Goal: Information Seeking & Learning: Learn about a topic

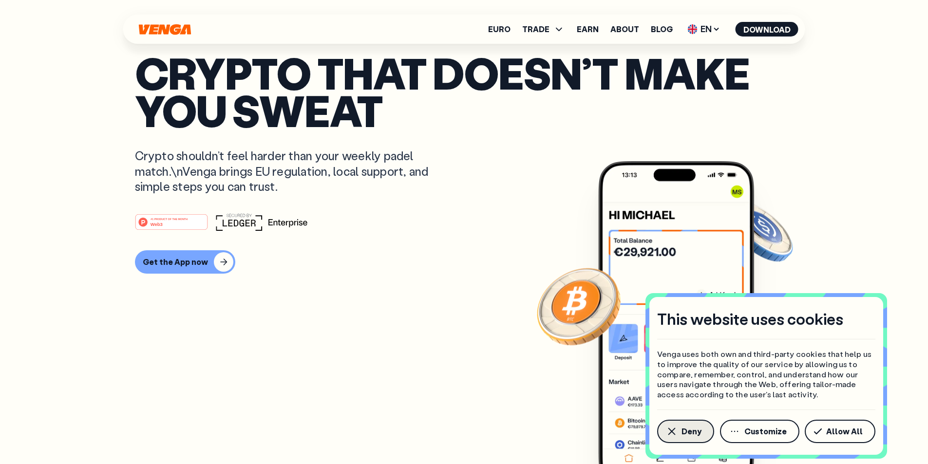
click at [693, 423] on button "Deny" at bounding box center [685, 431] width 57 height 23
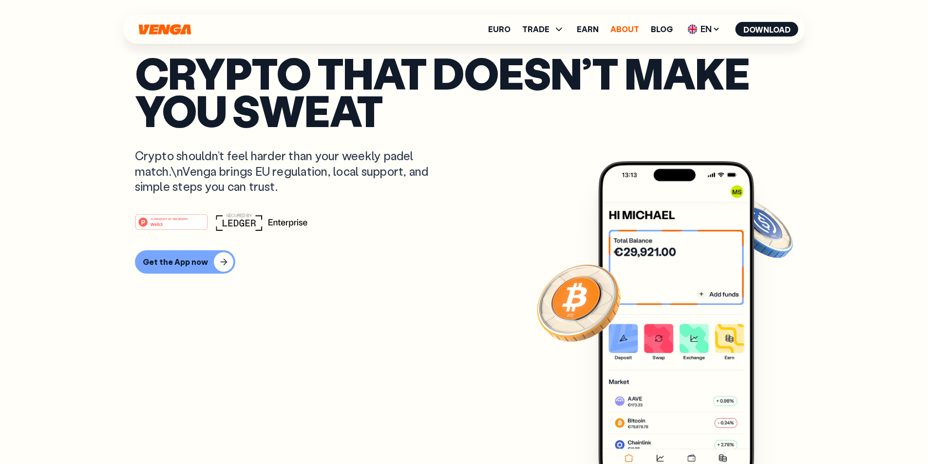
click at [630, 29] on link "About" at bounding box center [625, 29] width 29 height 8
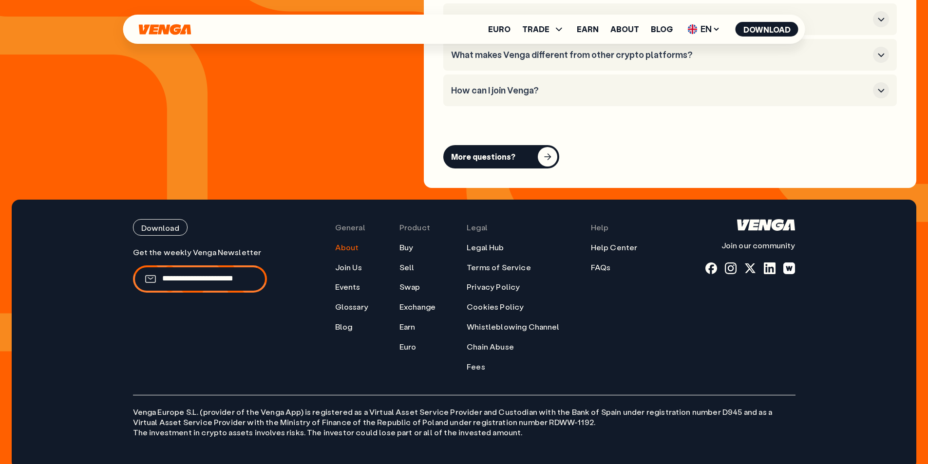
scroll to position [3926, 0]
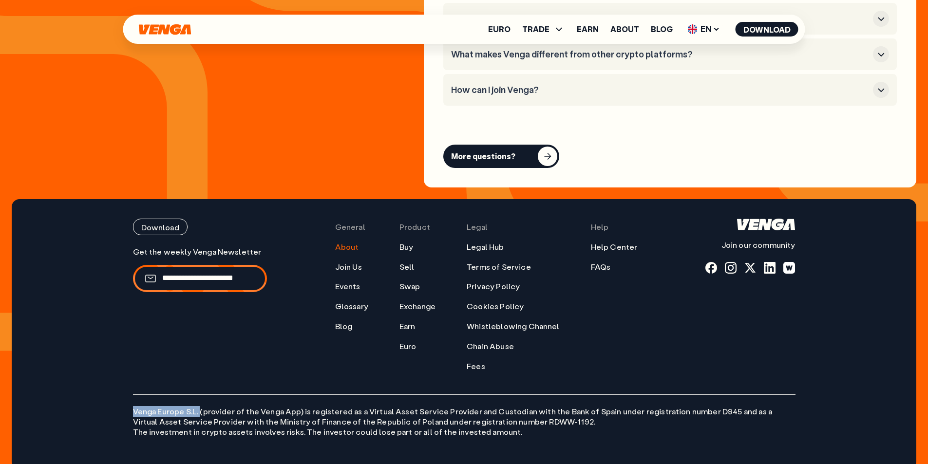
drag, startPoint x: 132, startPoint y: 397, endPoint x: 198, endPoint y: 402, distance: 66.4
click at [198, 402] on div "Download Join our community General About Join Us Events Glossary Blog Product …" at bounding box center [465, 334] width 702 height 270
copy p "Venga [GEOGRAPHIC_DATA] S.L."
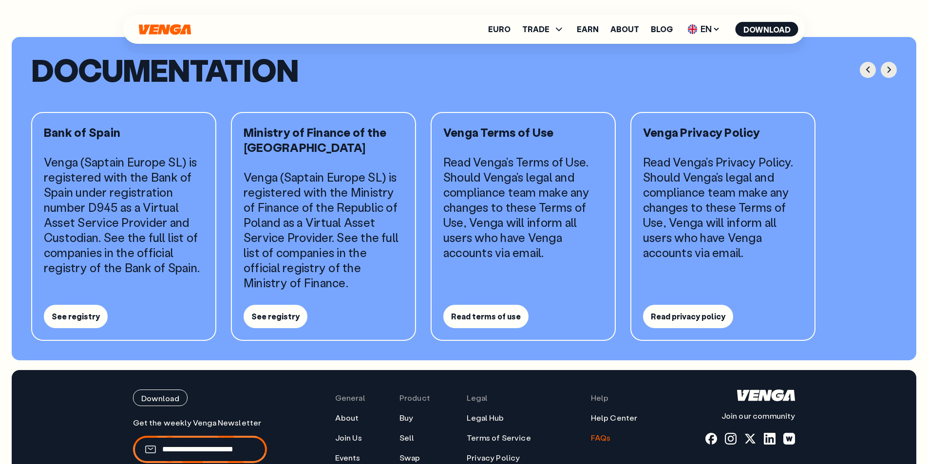
scroll to position [877, 0]
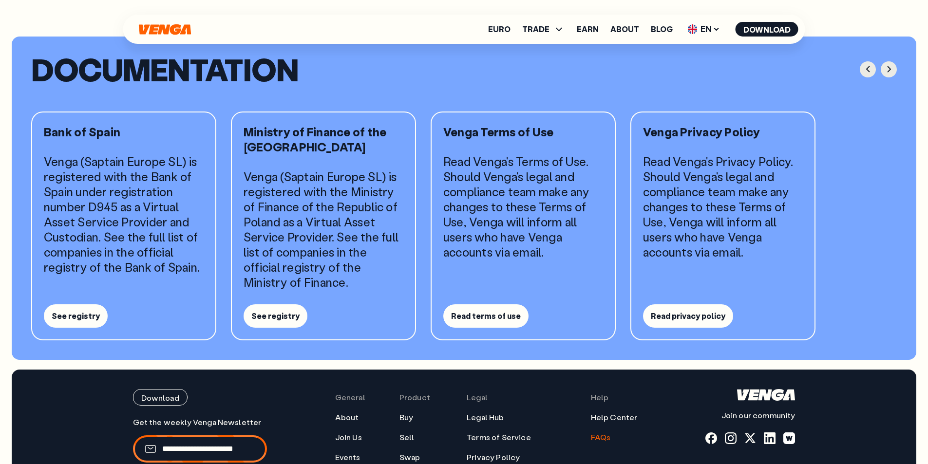
click at [170, 215] on p "Venga (Saptain Europe SL) is registered with the Bank of Spain under registrati…" at bounding box center [124, 214] width 160 height 121
click at [168, 218] on p "Venga (Saptain Europe SL) is registered with the Bank of Spain under registrati…" at bounding box center [124, 214] width 160 height 121
click at [166, 227] on p "Venga (Saptain Europe SL) is registered with the Bank of Spain under registrati…" at bounding box center [124, 214] width 160 height 121
